Goal: Find specific page/section: Find specific page/section

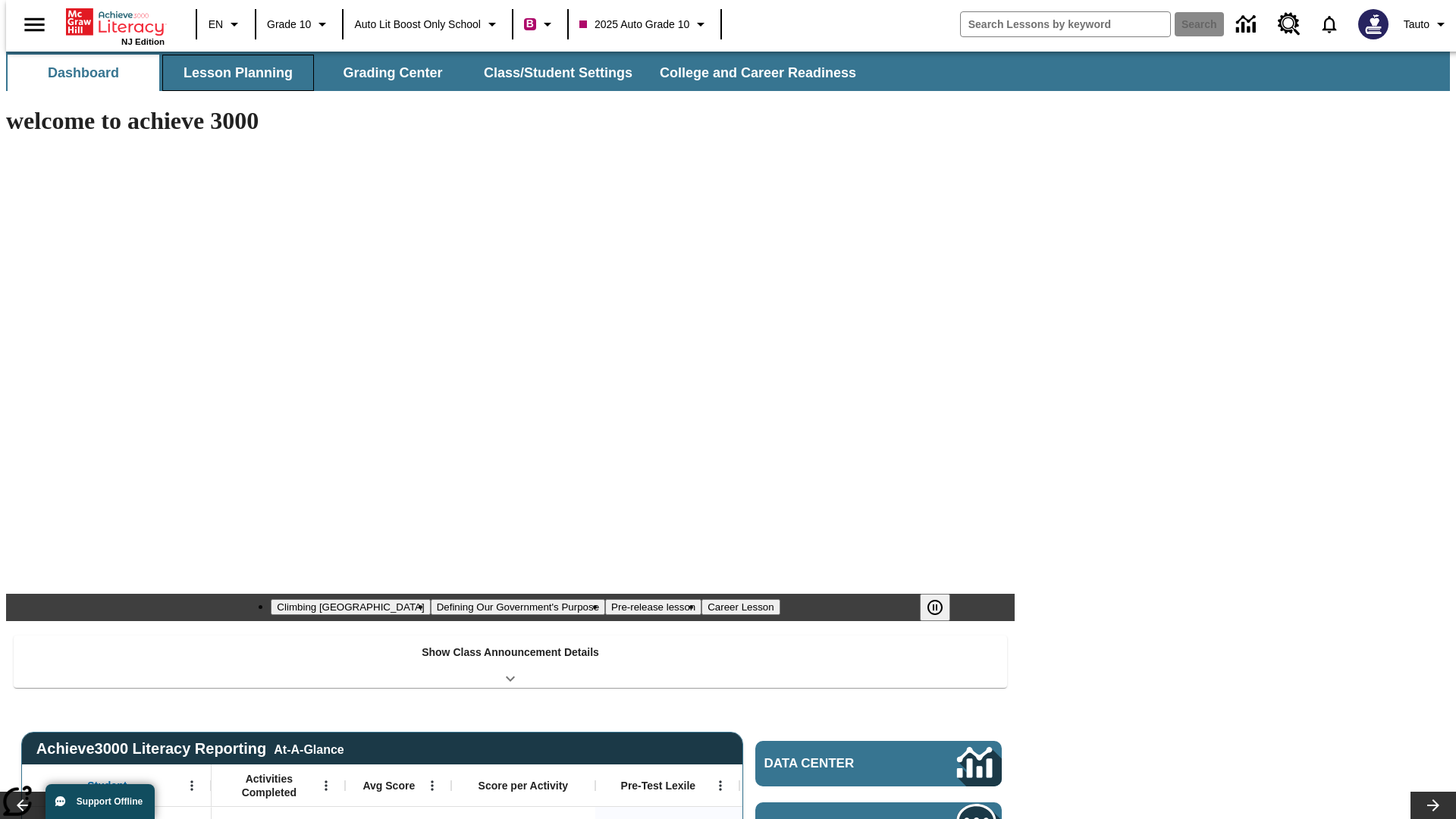
click at [232, 73] on button "Lesson Planning" at bounding box center [237, 73] width 152 height 36
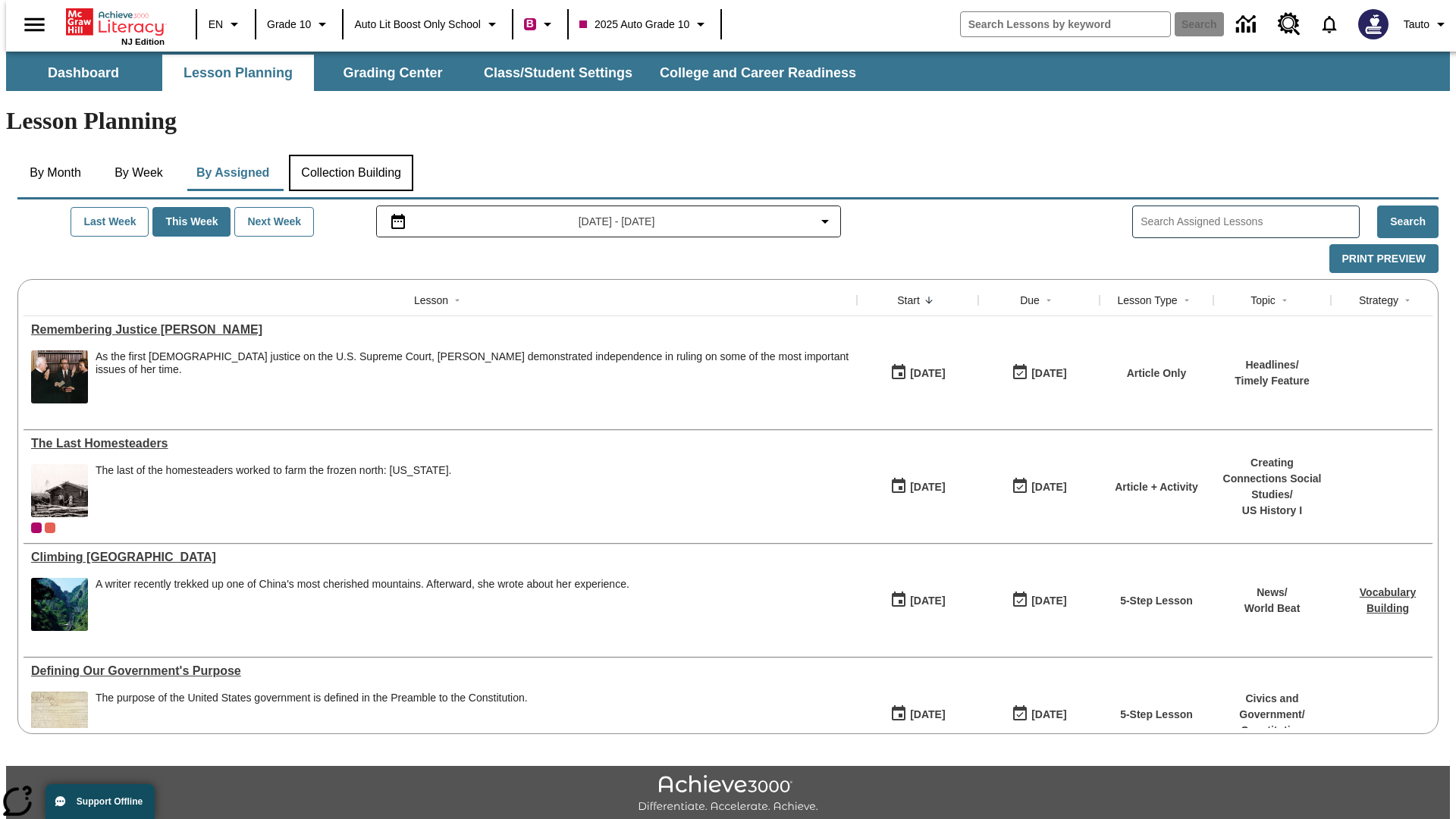
click at [351, 154] on button "Collection Building" at bounding box center [351, 172] width 124 height 36
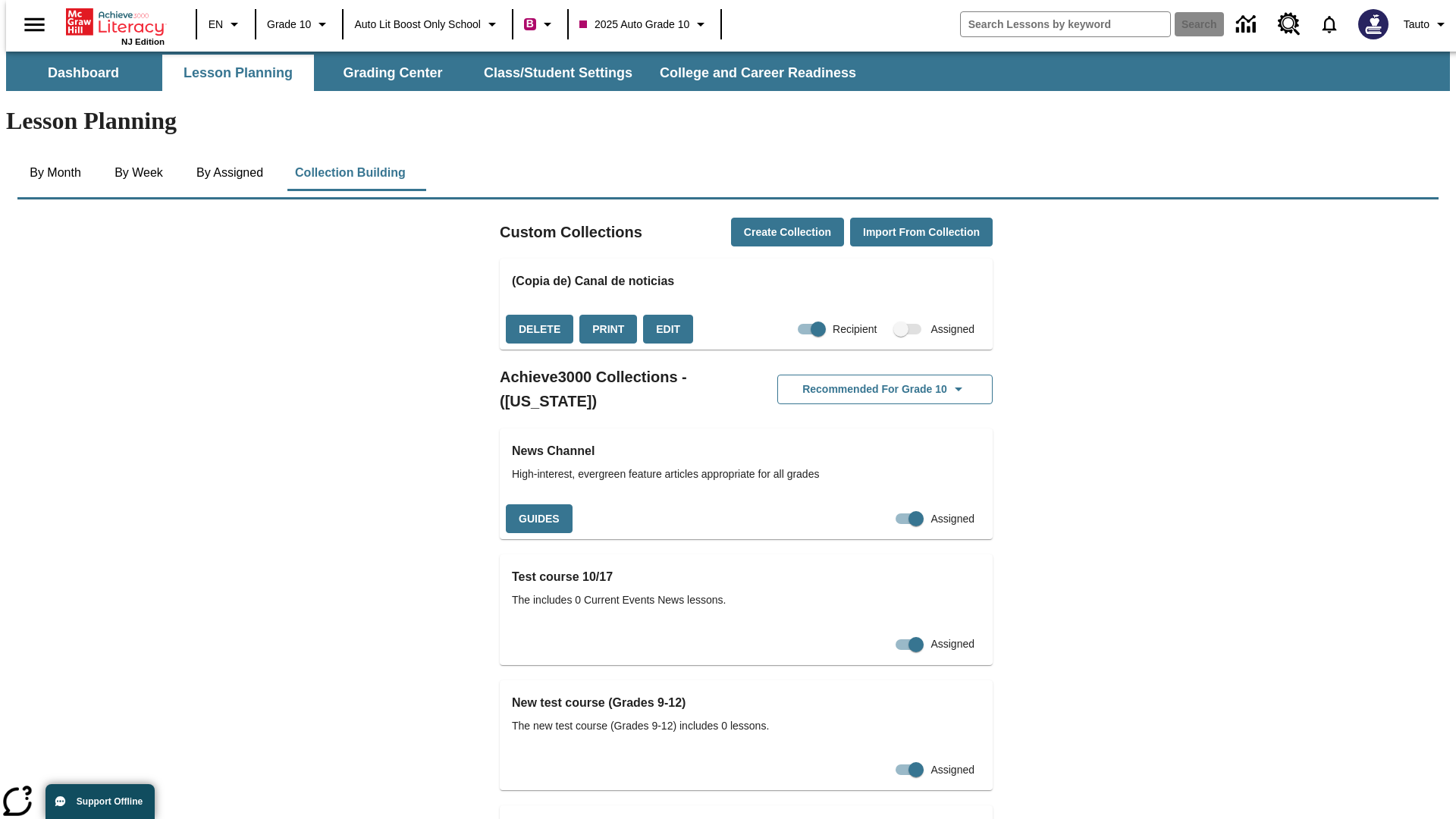
checkbox input "true"
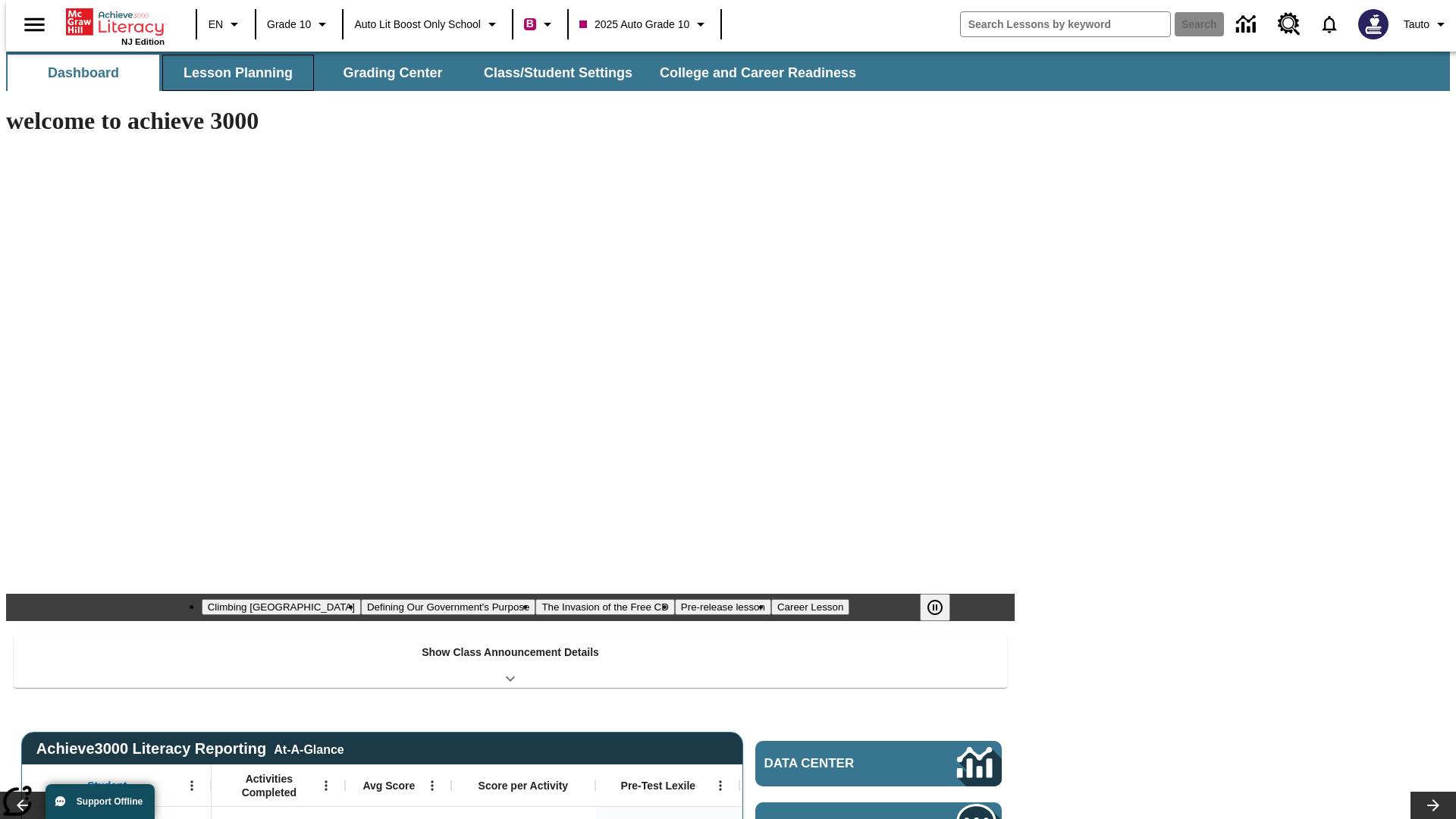
click at [232, 73] on button "Lesson Planning" at bounding box center [237, 73] width 152 height 36
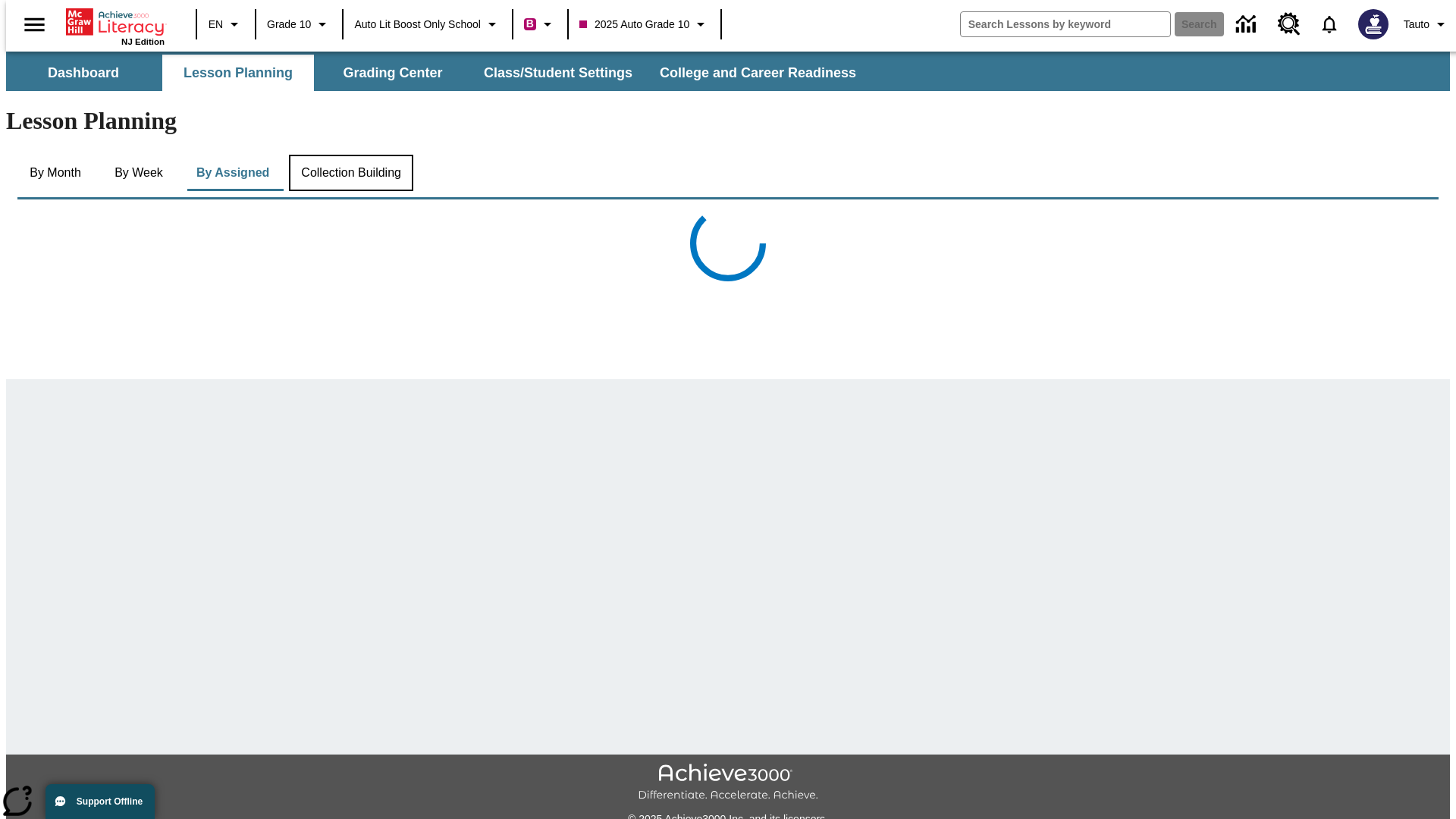
click at [351, 154] on button "Collection Building" at bounding box center [351, 172] width 124 height 36
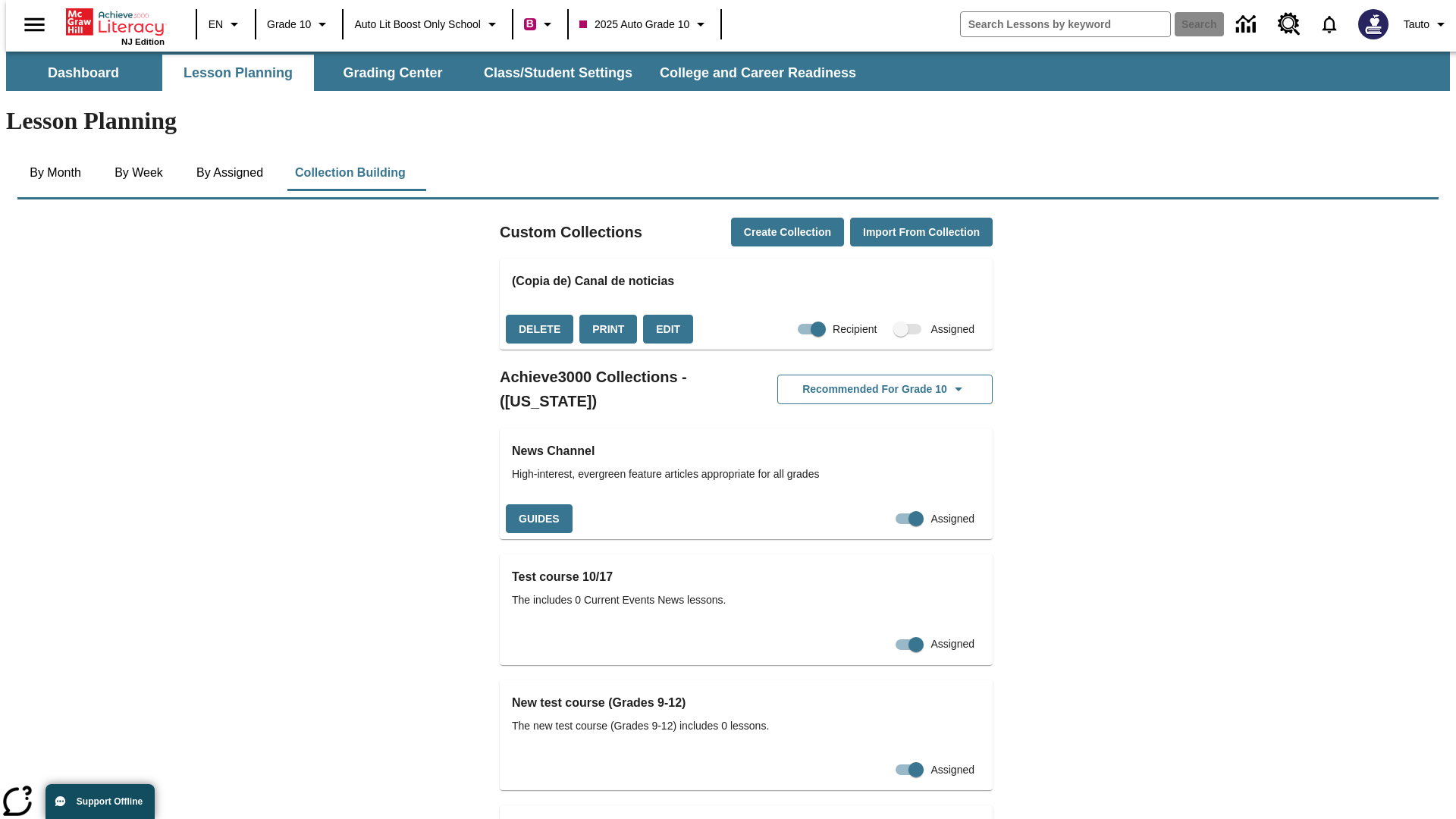
checkbox input "false"
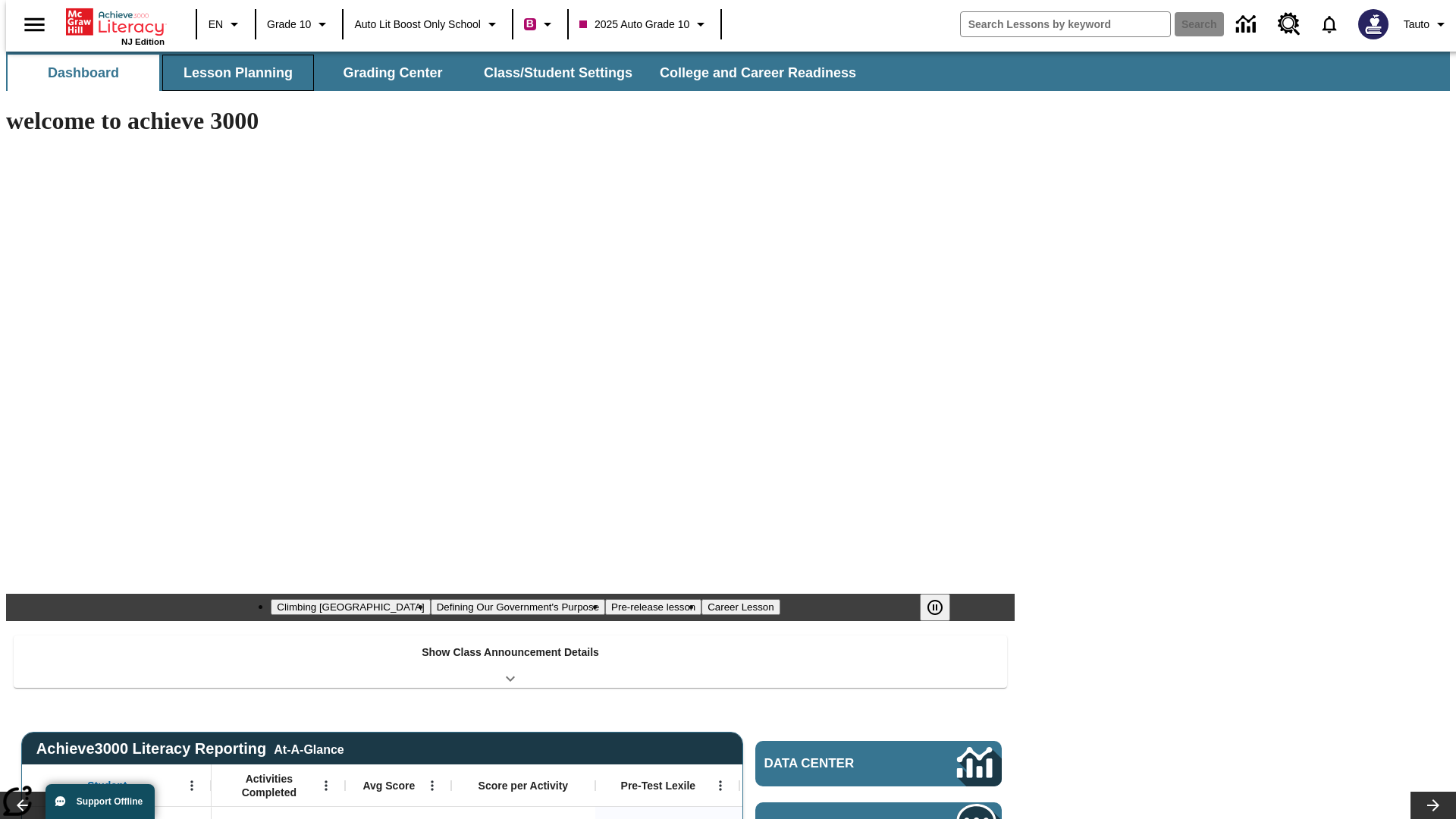
click at [232, 73] on button "Lesson Planning" at bounding box center [237, 73] width 152 height 36
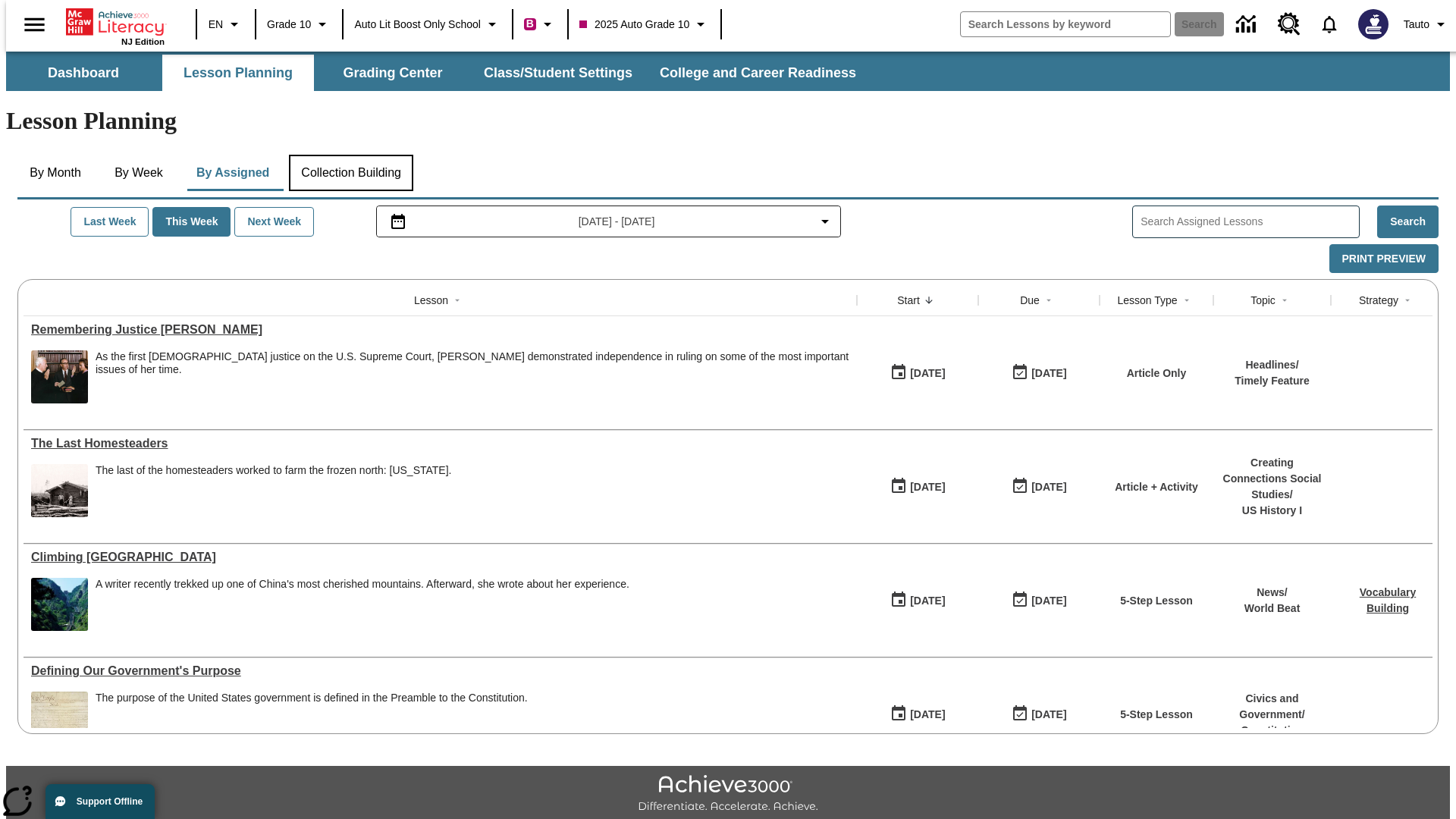
click at [351, 154] on button "Collection Building" at bounding box center [351, 172] width 124 height 36
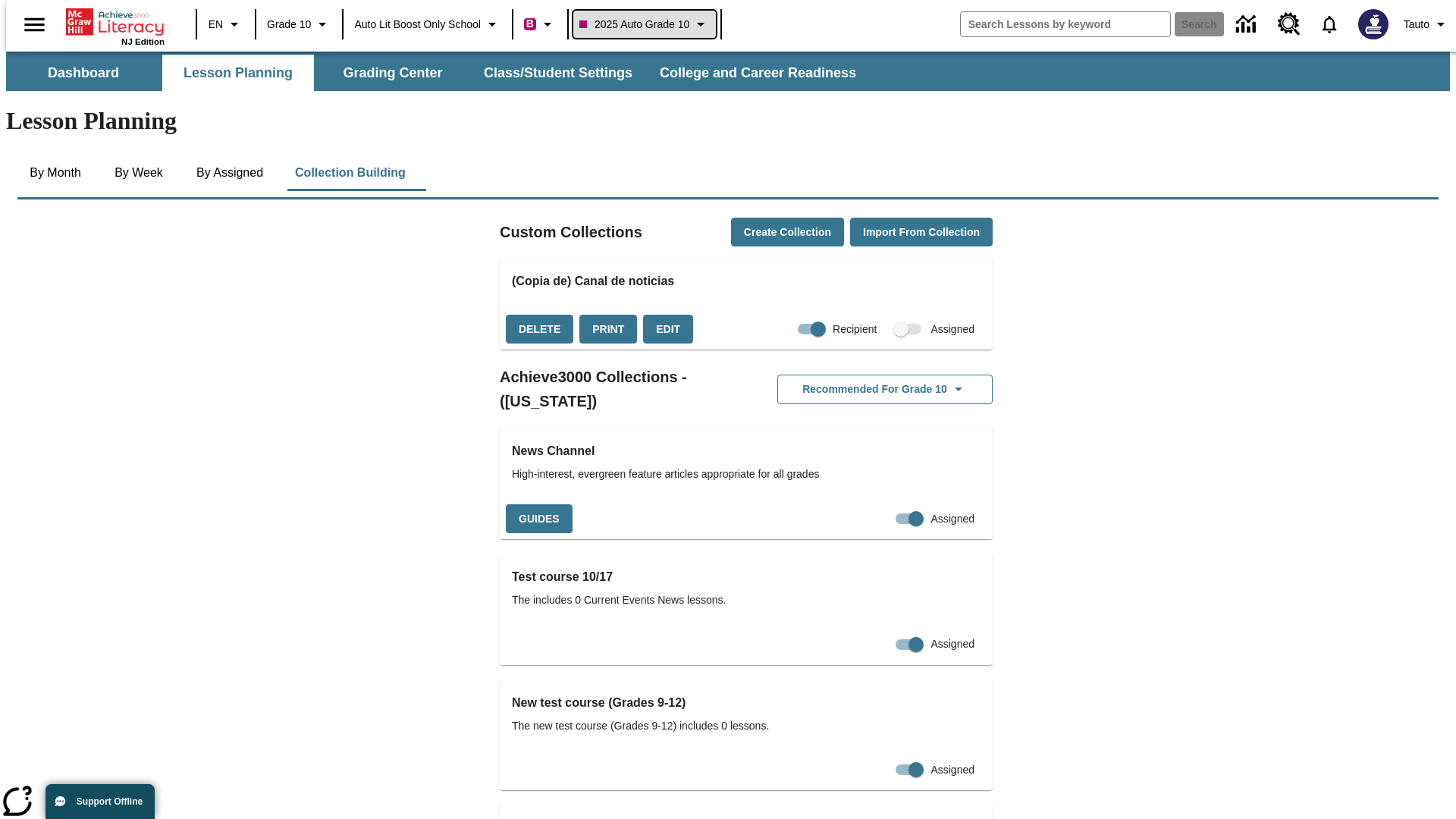
click at [649, 24] on span "2025 Auto Grade 10" at bounding box center [634, 24] width 110 height 16
